Goal: Navigation & Orientation: Find specific page/section

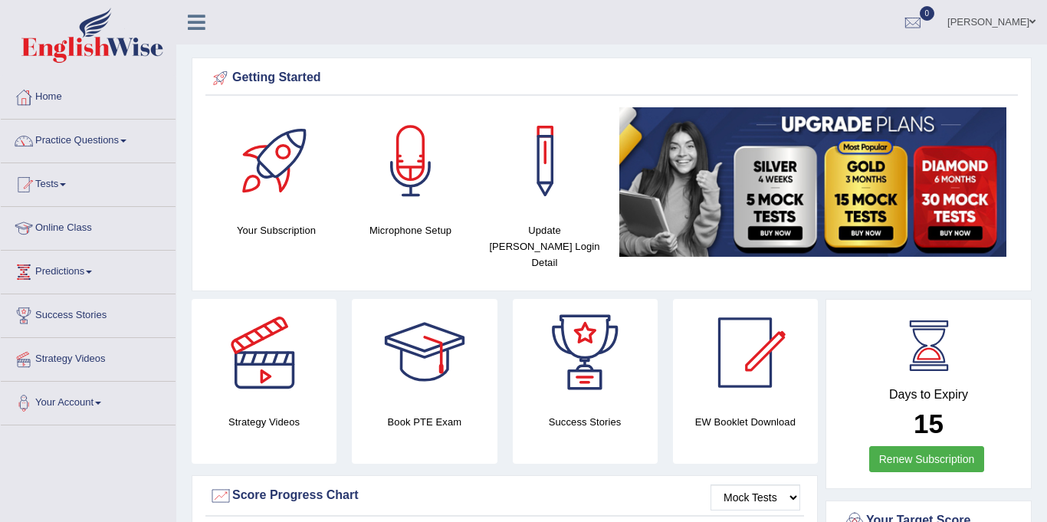
click at [602, 417] on div "Success Stories" at bounding box center [585, 381] width 145 height 165
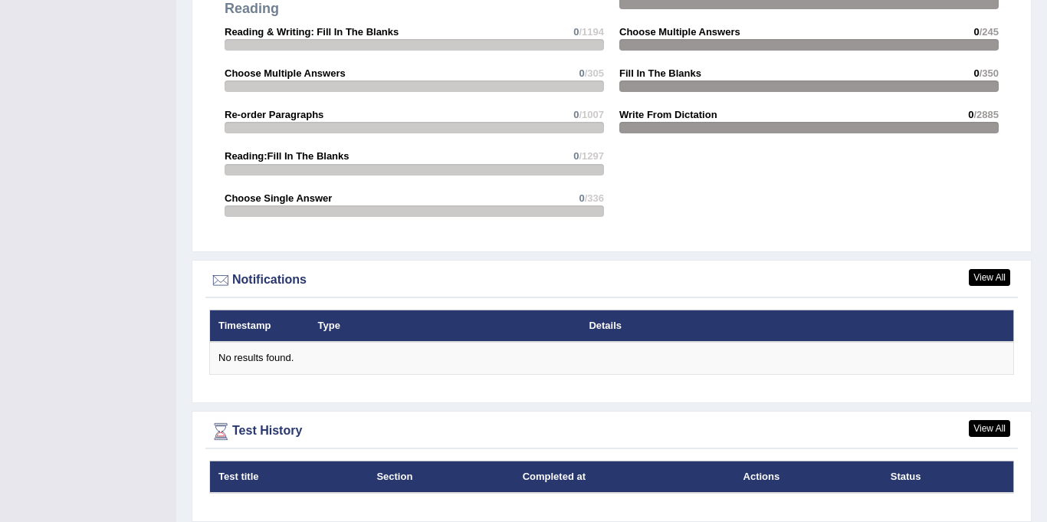
scroll to position [1653, 0]
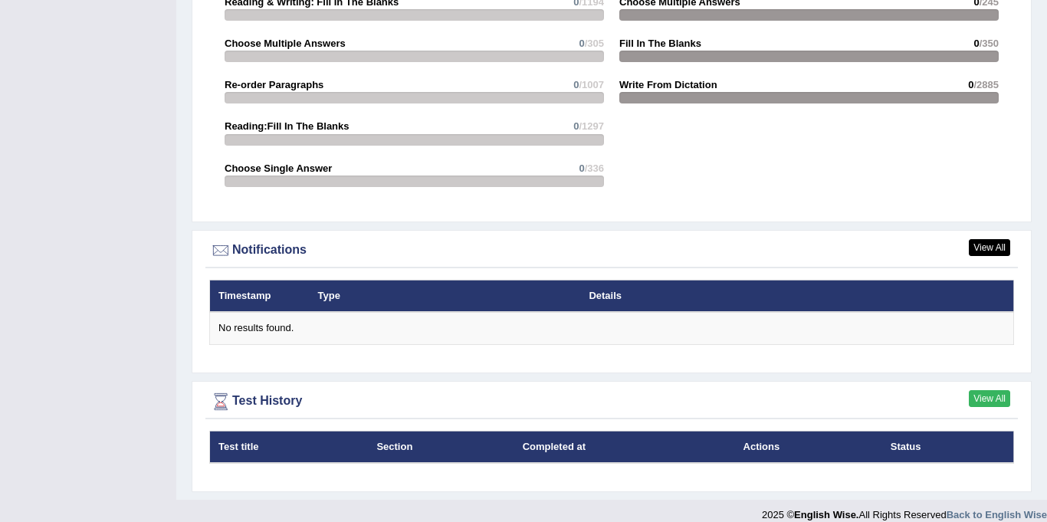
click at [993, 390] on link "View All" at bounding box center [989, 398] width 41 height 17
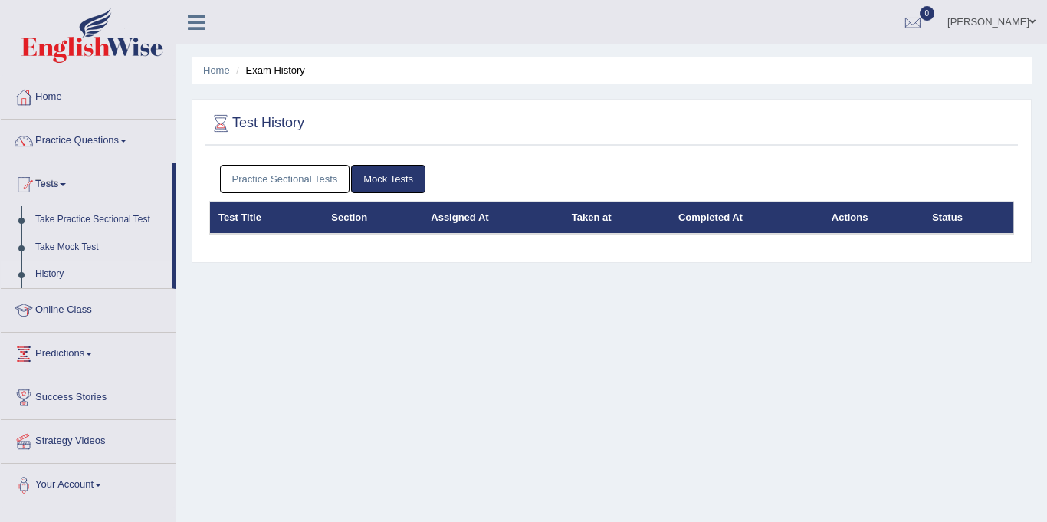
click at [401, 177] on link "Mock Tests" at bounding box center [388, 179] width 74 height 28
click at [284, 176] on link "Practice Sectional Tests" at bounding box center [285, 179] width 130 height 28
click at [57, 138] on link "Practice Questions" at bounding box center [88, 139] width 175 height 38
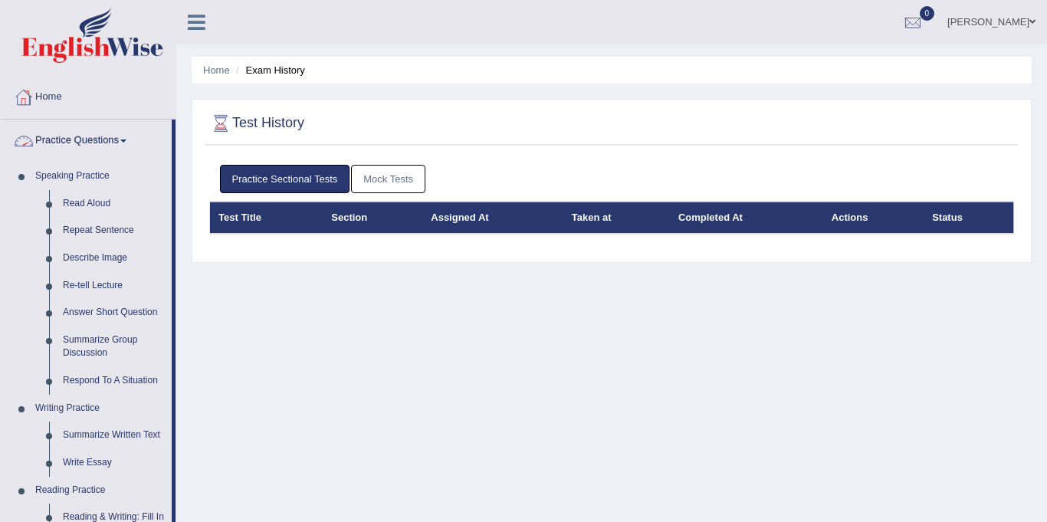
click at [97, 92] on link "Home" at bounding box center [88, 95] width 175 height 38
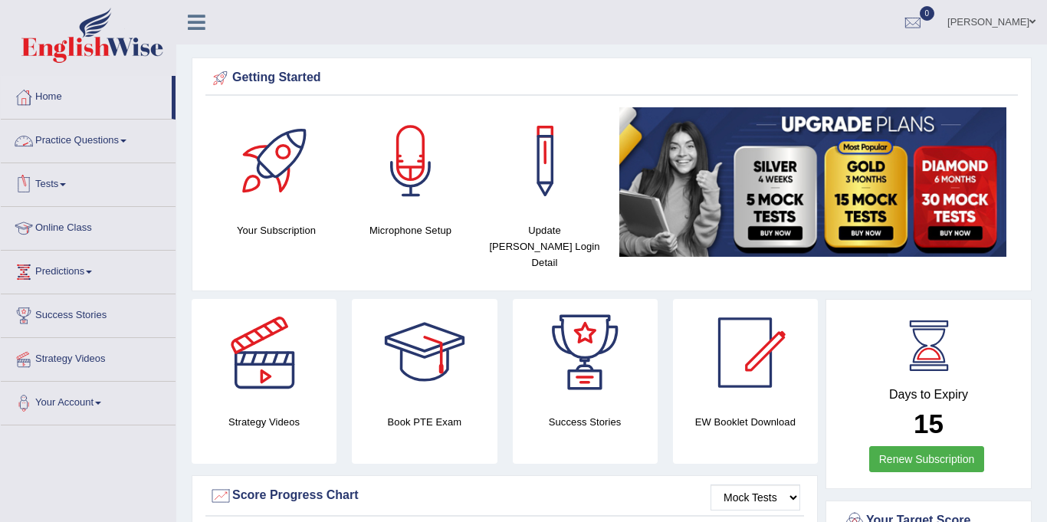
click at [115, 143] on link "Practice Questions" at bounding box center [88, 139] width 175 height 38
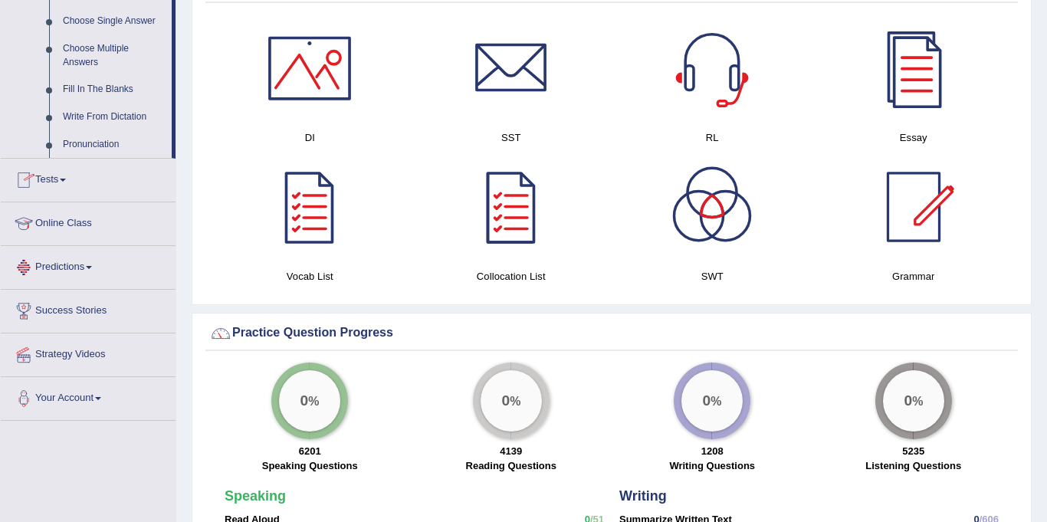
scroll to position [824, 0]
click at [66, 179] on span at bounding box center [63, 179] width 6 height 3
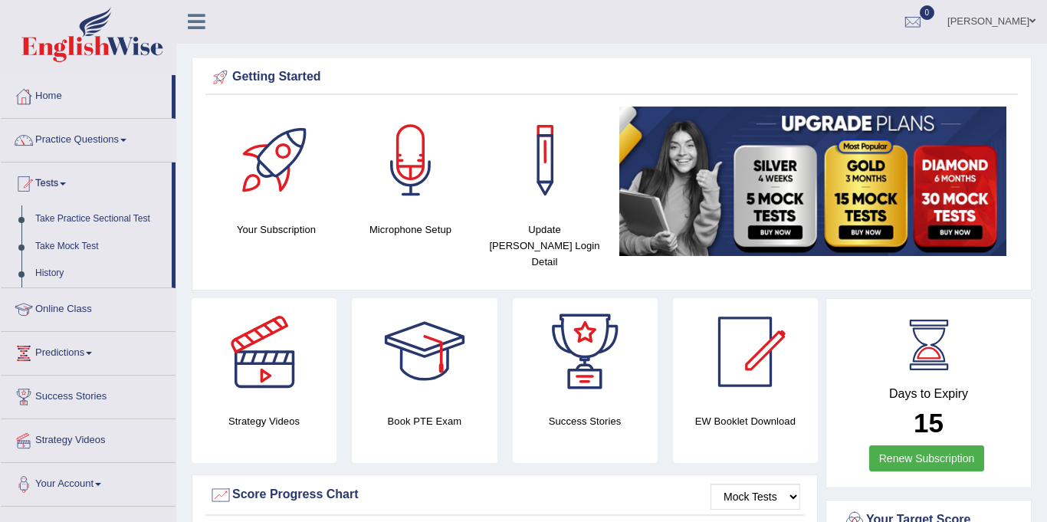
scroll to position [0, 0]
